Goal: Check status

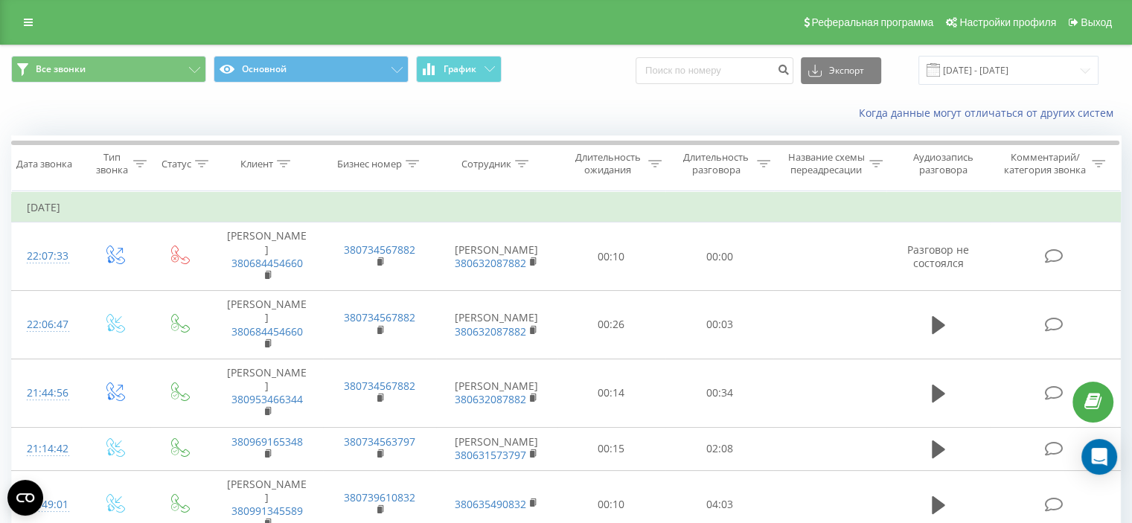
drag, startPoint x: 0, startPoint y: 0, endPoint x: 659, endPoint y: 68, distance: 662.9
click at [641, 83] on div "Все звонки Основной График Экспорт .csv .xls .xlsx [DATE] - [DATE]" at bounding box center [566, 70] width 1110 height 29
click at [684, 55] on div "Все звонки Основной График Экспорт .csv .xls .xlsx [DATE] - [DATE]" at bounding box center [566, 70] width 1131 height 50
click at [688, 69] on input at bounding box center [715, 70] width 158 height 27
paste input "380965488038"
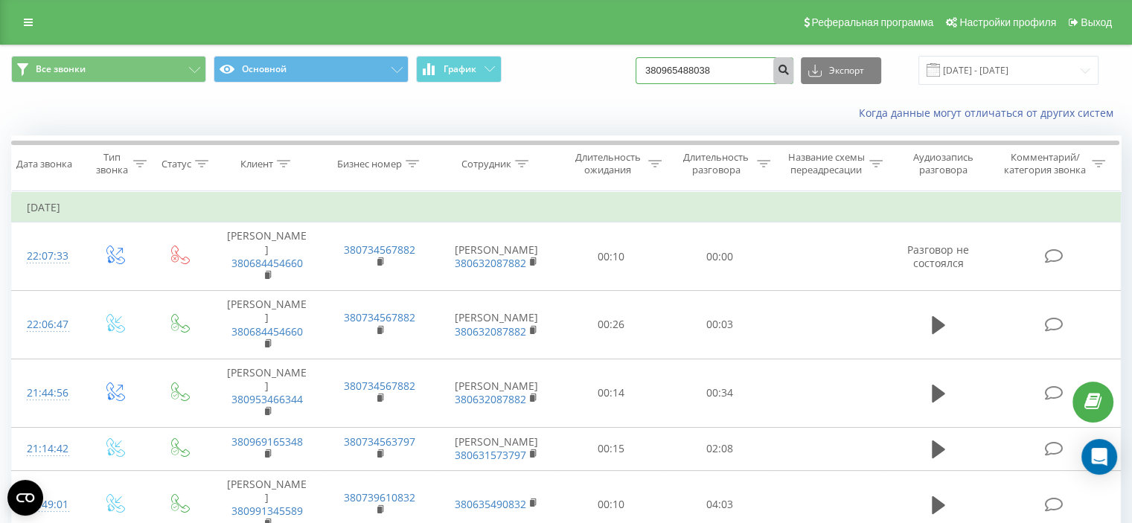
type input "380965488038"
click at [793, 74] on button "submit" at bounding box center [783, 70] width 20 height 27
